Goal: Task Accomplishment & Management: Use online tool/utility

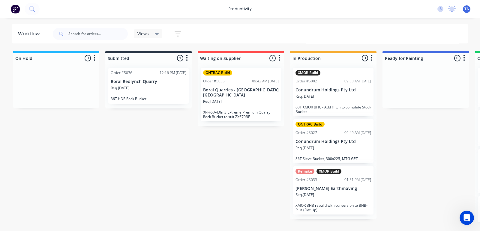
click at [332, 188] on p "[PERSON_NAME] Earthmoving" at bounding box center [334, 188] width 76 height 5
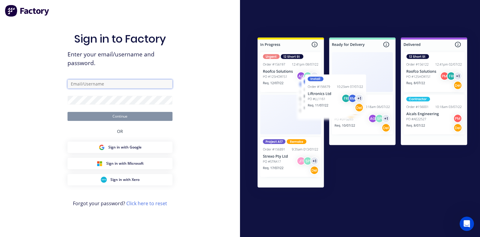
type input "[EMAIL_ADDRESS][DOMAIN_NAME]"
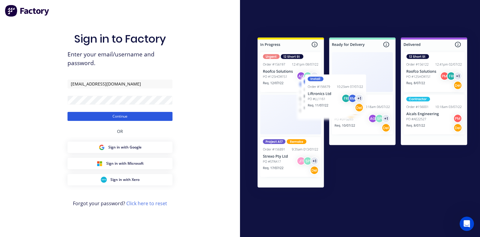
click at [101, 118] on button "Continue" at bounding box center [120, 116] width 105 height 9
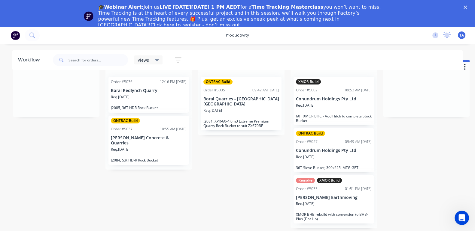
scroll to position [23, 0]
click at [337, 202] on div "Req. [DATE]" at bounding box center [334, 206] width 76 height 10
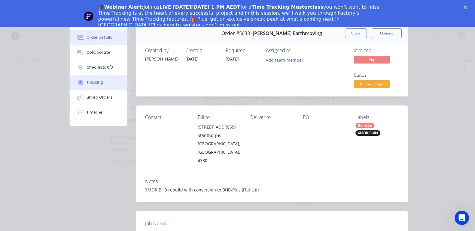
click at [86, 82] on div "Tracking" at bounding box center [94, 82] width 17 height 5
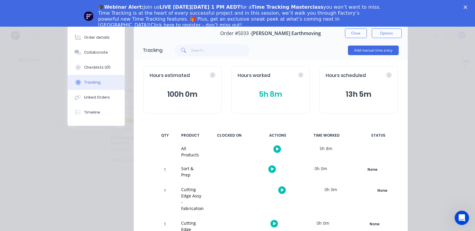
click at [467, 7] on polygon "Close" at bounding box center [465, 7] width 4 height 4
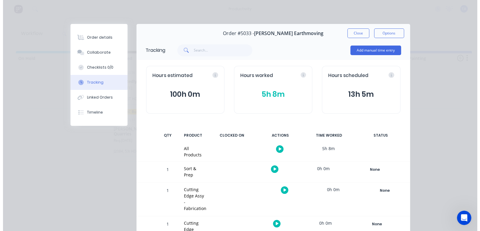
scroll to position [0, 0]
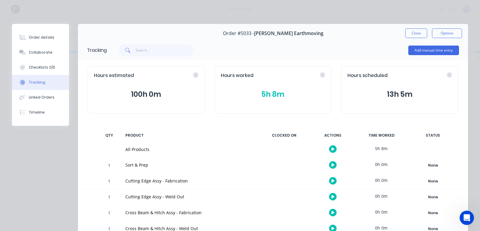
click at [329, 148] on button "button" at bounding box center [333, 150] width 8 height 8
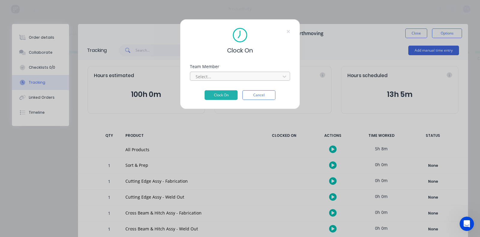
click at [236, 77] on div at bounding box center [236, 77] width 82 height 8
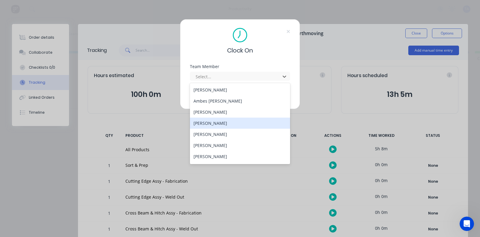
click at [215, 122] on div "[PERSON_NAME]" at bounding box center [240, 123] width 100 height 11
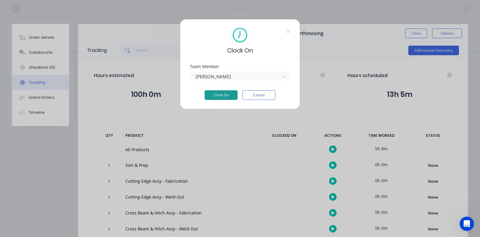
click at [216, 95] on button "Clock On" at bounding box center [221, 95] width 33 height 10
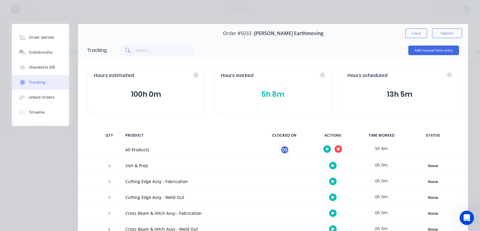
click at [324, 150] on button "button" at bounding box center [328, 150] width 8 height 8
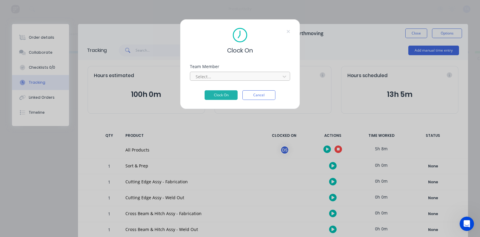
click at [264, 78] on div at bounding box center [236, 77] width 82 height 8
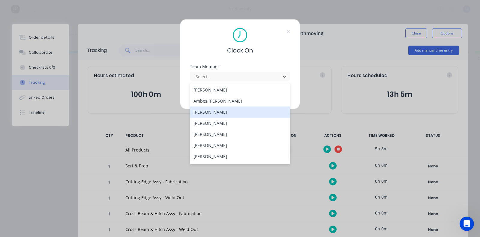
click at [213, 113] on div "[PERSON_NAME]" at bounding box center [240, 112] width 100 height 11
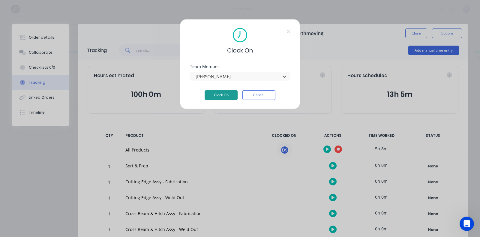
click at [216, 96] on button "Clock On" at bounding box center [221, 95] width 33 height 10
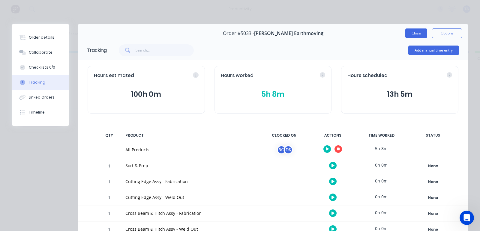
click at [415, 33] on button "Close" at bounding box center [417, 34] width 22 height 10
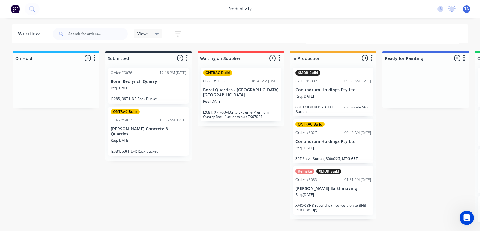
click at [342, 98] on div "Req. [DATE]" at bounding box center [334, 99] width 76 height 10
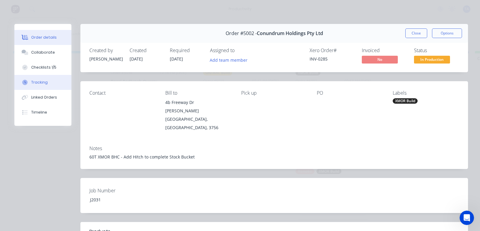
click at [47, 86] on button "Tracking" at bounding box center [42, 82] width 57 height 15
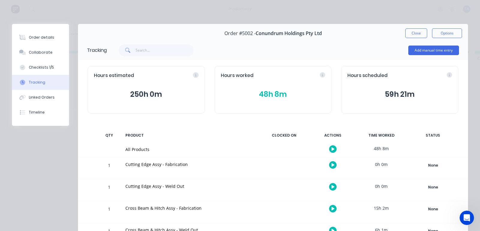
click at [329, 148] on button "button" at bounding box center [333, 150] width 8 height 8
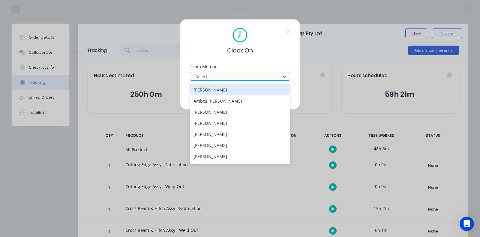
click at [239, 76] on div at bounding box center [236, 77] width 82 height 8
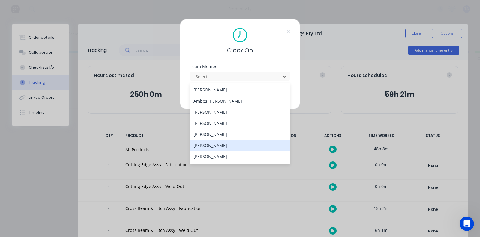
click at [234, 145] on div "[PERSON_NAME]" at bounding box center [240, 145] width 100 height 11
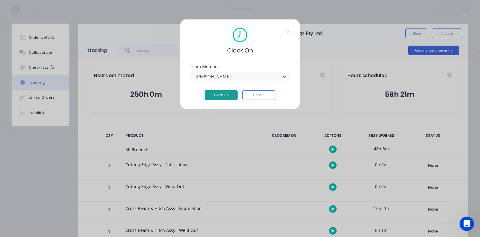
click at [224, 94] on button "Clock On" at bounding box center [221, 95] width 33 height 10
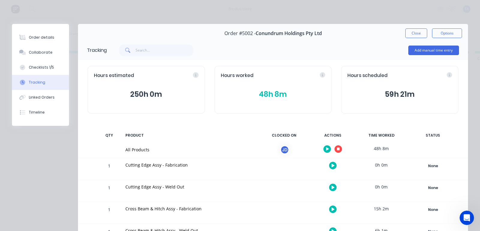
click at [326, 148] on icon "button" at bounding box center [327, 149] width 3 height 4
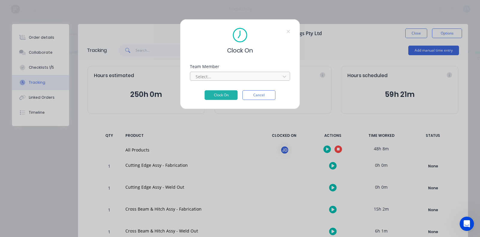
click at [236, 79] on div at bounding box center [236, 77] width 82 height 8
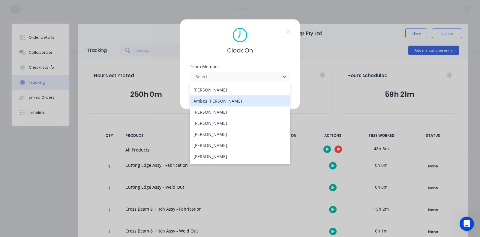
click at [231, 102] on div "Ambes [PERSON_NAME]" at bounding box center [240, 100] width 100 height 11
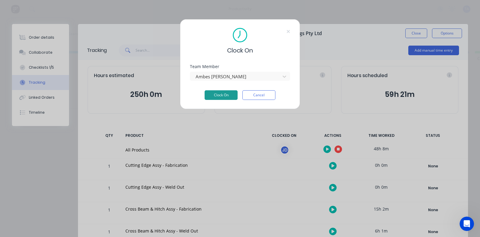
click at [229, 94] on button "Clock On" at bounding box center [221, 95] width 33 height 10
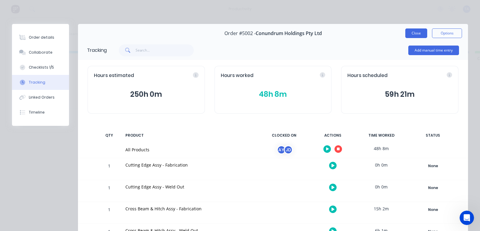
click at [406, 34] on button "Close" at bounding box center [417, 34] width 22 height 10
